Goal: Browse casually

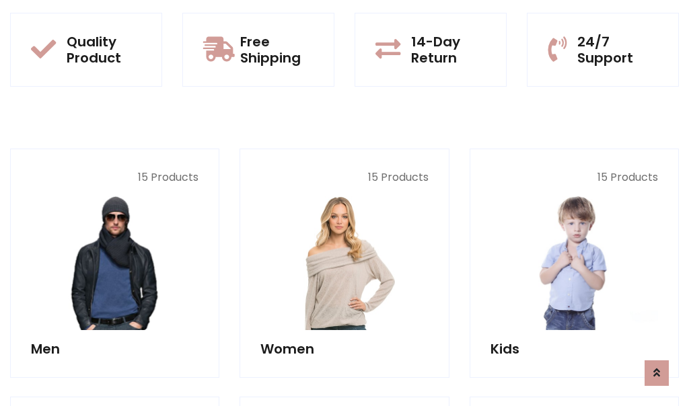
scroll to position [1201, 0]
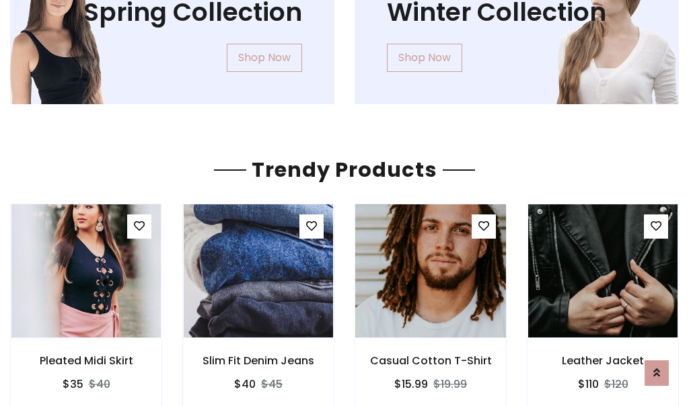
click at [431, 271] on img at bounding box center [430, 271] width 179 height 323
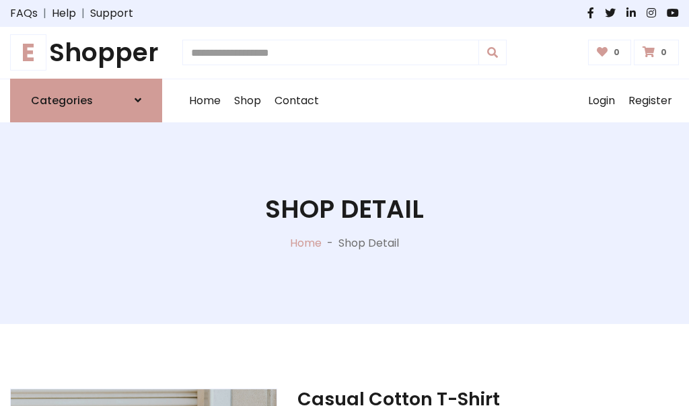
click at [86, 52] on h1 "E Shopper" at bounding box center [86, 53] width 152 height 30
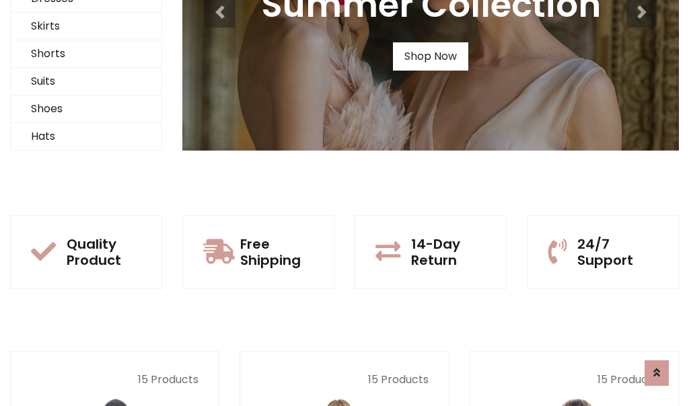
scroll to position [130, 0]
